Goal: Check status: Check status

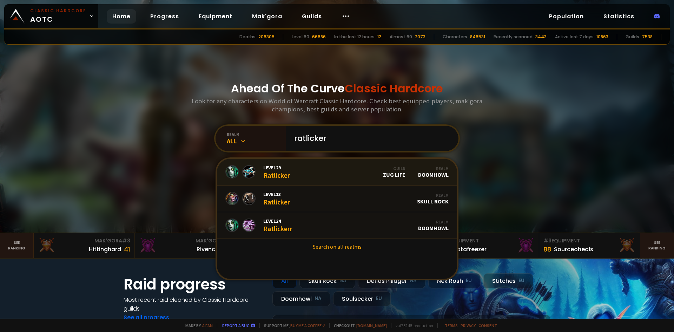
type input "ratlicker"
click at [306, 171] on link "Level 29 Ratlicker Guild Zug Life Realm Doomhowl" at bounding box center [337, 172] width 240 height 27
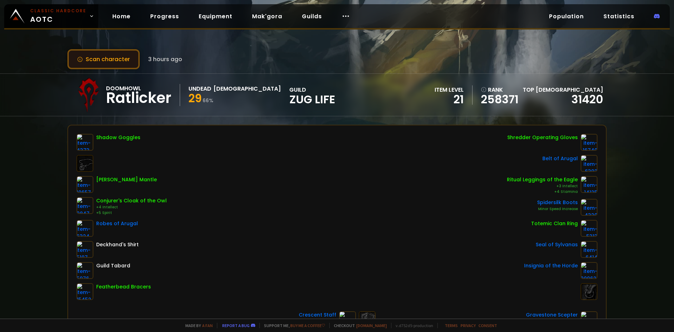
click at [122, 60] on button "Scan character" at bounding box center [103, 59] width 72 height 20
